Goal: Task Accomplishment & Management: Complete application form

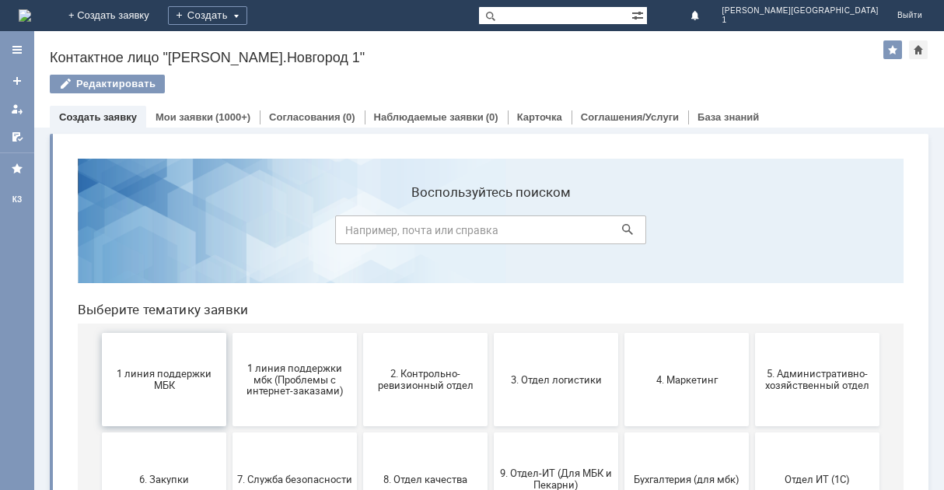
click at [185, 383] on span "1 линия поддержки МБК" at bounding box center [164, 379] width 115 height 23
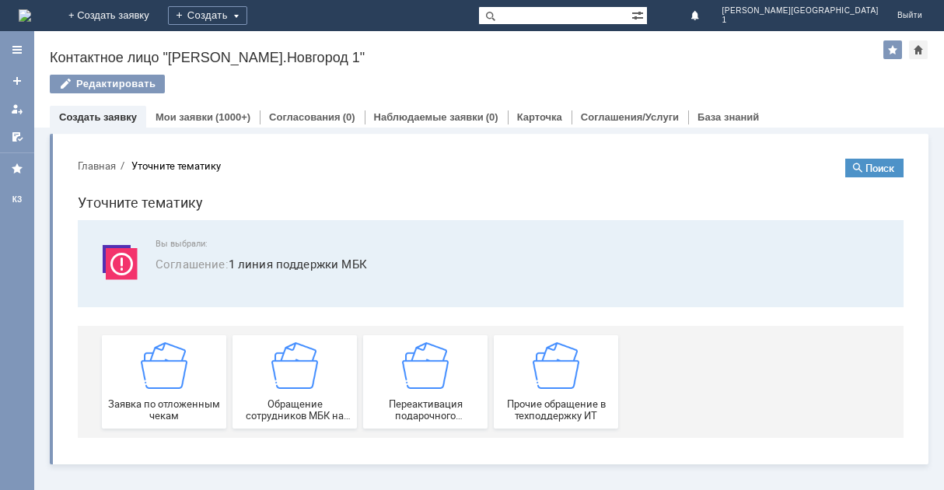
click at [185, 383] on img at bounding box center [164, 365] width 47 height 47
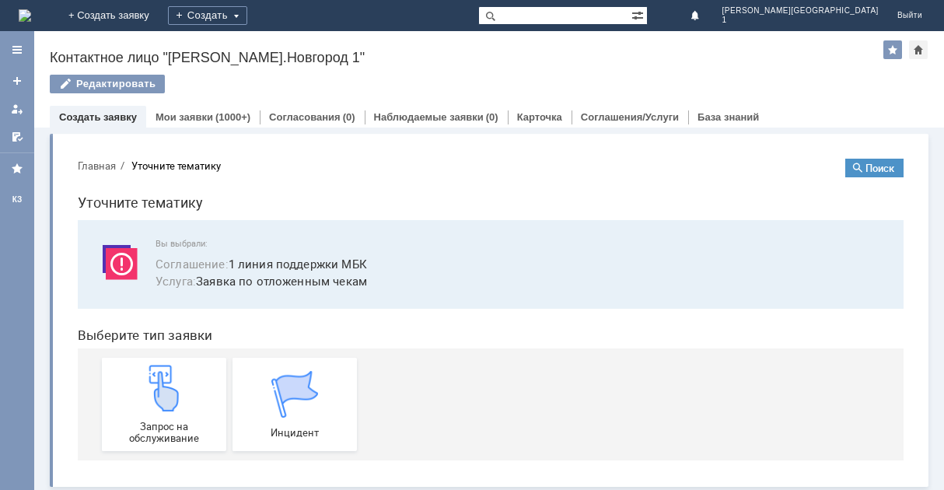
click at [185, 383] on div "Запрос на обслуживание" at bounding box center [164, 404] width 115 height 79
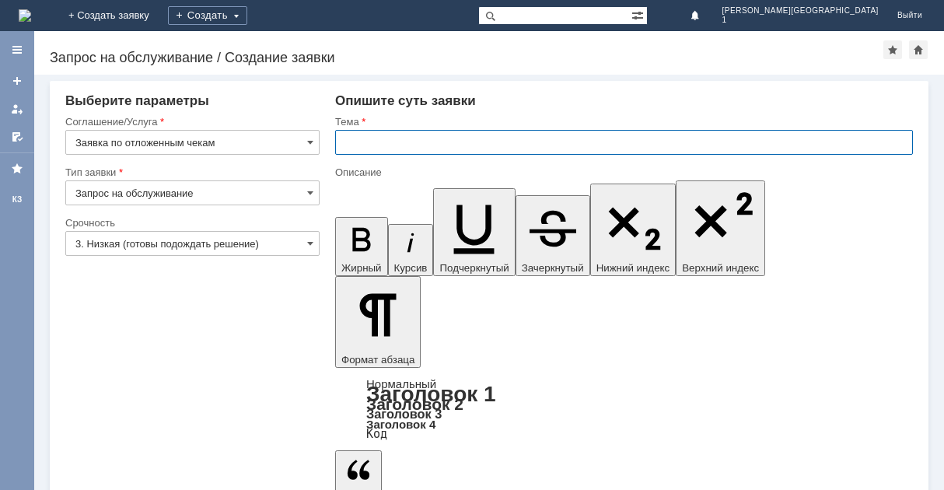
click at [386, 148] on input "text" at bounding box center [624, 142] width 578 height 25
type input "отл. чек"
drag, startPoint x: 417, startPoint y: 3940, endPoint x: 373, endPoint y: 3940, distance: 43.6
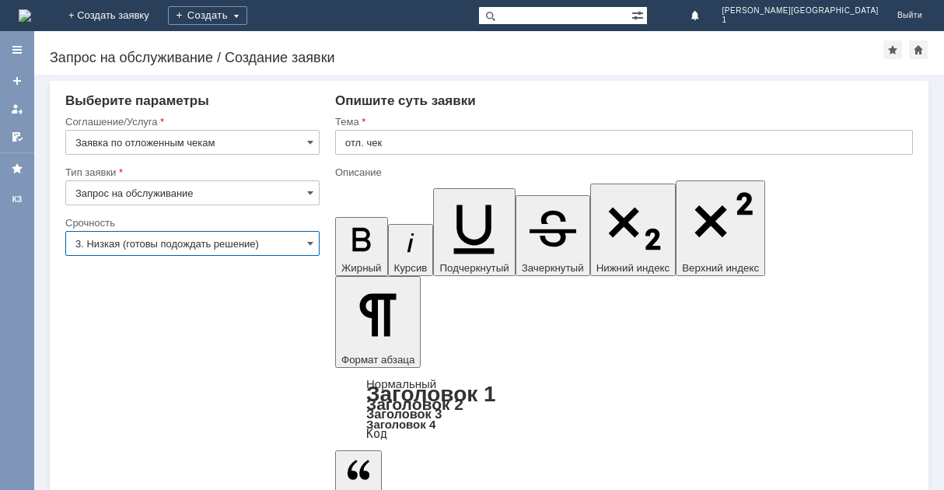
drag, startPoint x: 279, startPoint y: 237, endPoint x: 280, endPoint y: 254, distance: 17.1
click at [280, 240] on input "3. Низкая (готовы подождать решение)" at bounding box center [192, 243] width 254 height 25
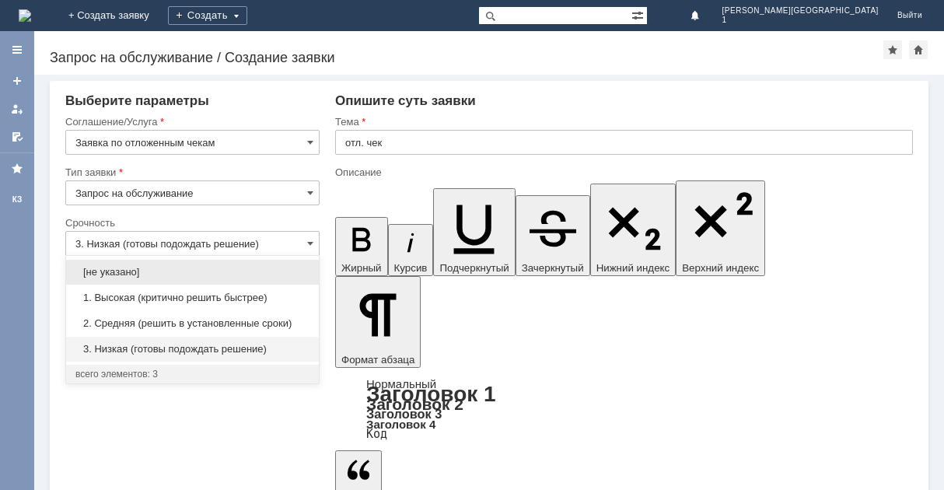
drag, startPoint x: 260, startPoint y: 321, endPoint x: 331, endPoint y: 296, distance: 76.0
click at [263, 320] on span "2. Средняя (решить в установленные сроки)" at bounding box center [192, 323] width 234 height 12
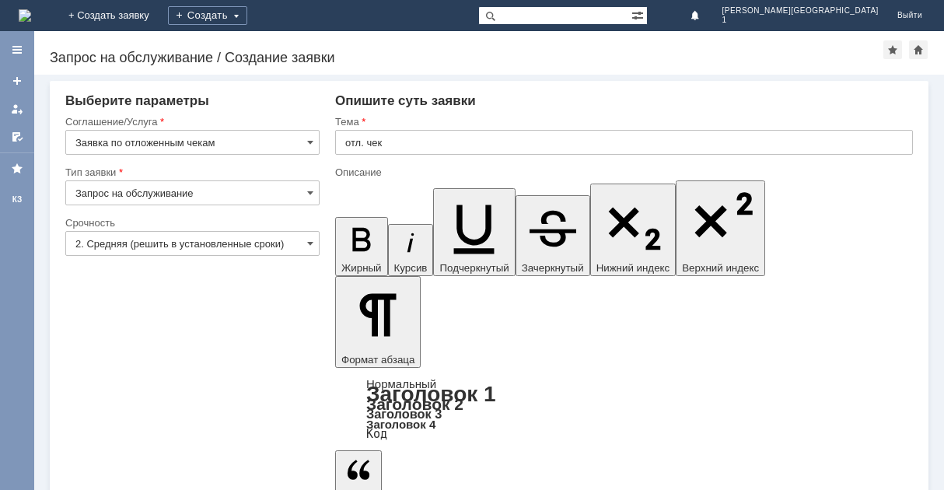
type input "2. Средняя (решить в установленные сроки)"
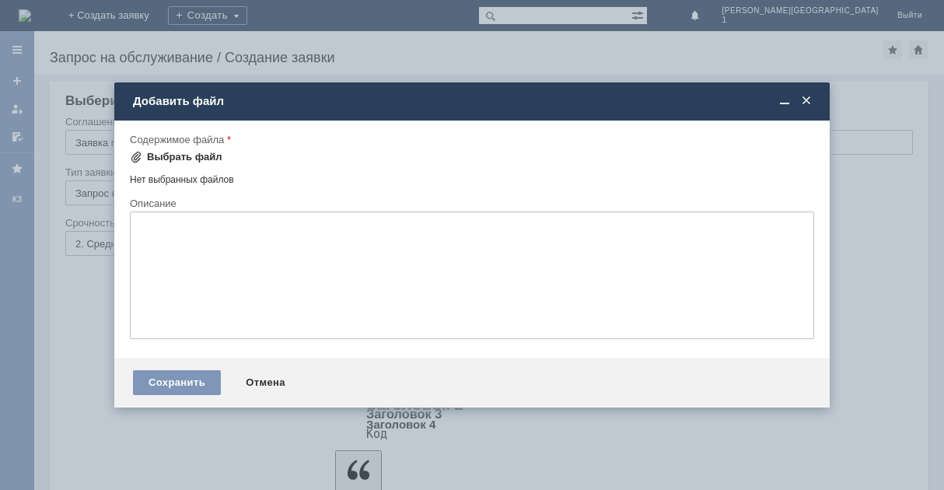
click at [201, 156] on div "Выбрать файл" at bounding box center [184, 157] width 75 height 12
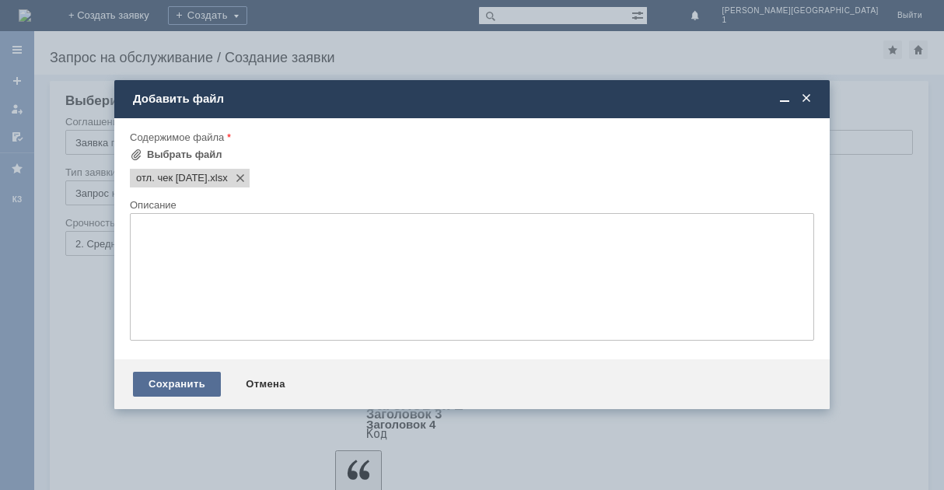
click at [194, 382] on div "Сохранить" at bounding box center [177, 384] width 88 height 25
